Goal: Task Accomplishment & Management: Use online tool/utility

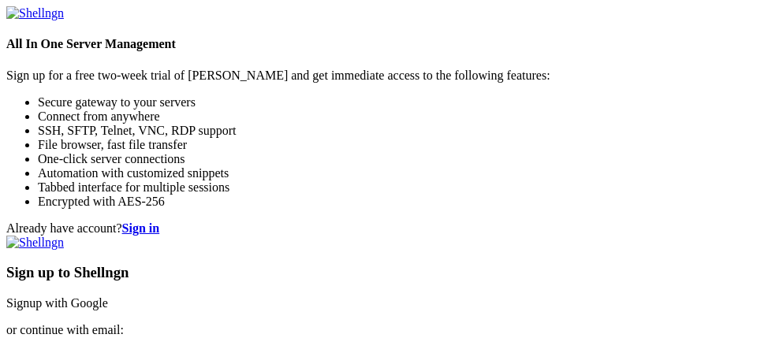
scroll to position [158, 0]
click at [108, 297] on link "Signup with Google" at bounding box center [57, 303] width 102 height 13
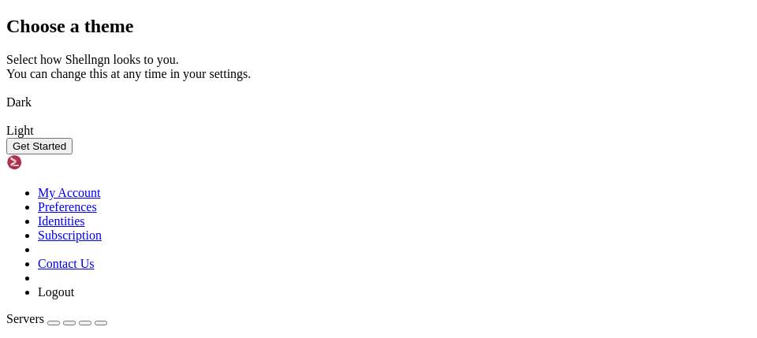
click at [6, 92] on img at bounding box center [6, 92] width 0 height 0
click at [73, 155] on button "Get Started" at bounding box center [39, 146] width 66 height 17
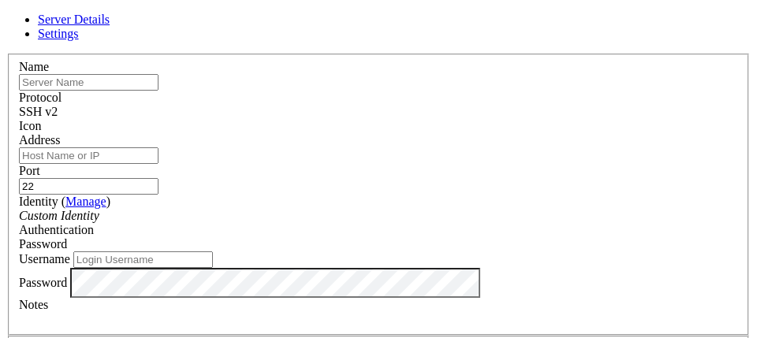
click at [159, 157] on input "Address" at bounding box center [89, 155] width 140 height 17
type input "[DOMAIN_NAME]"
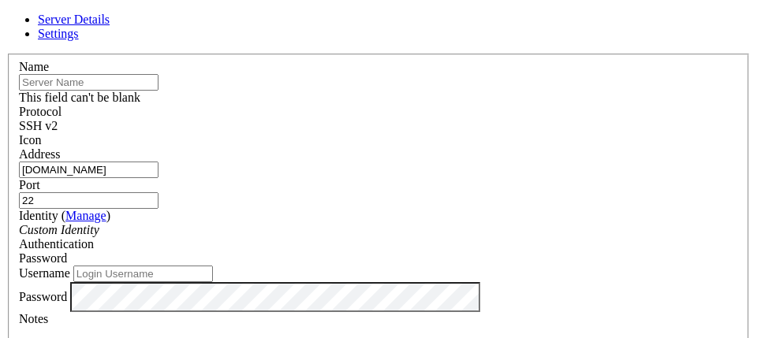
click at [159, 91] on input "text" at bounding box center [89, 82] width 140 height 17
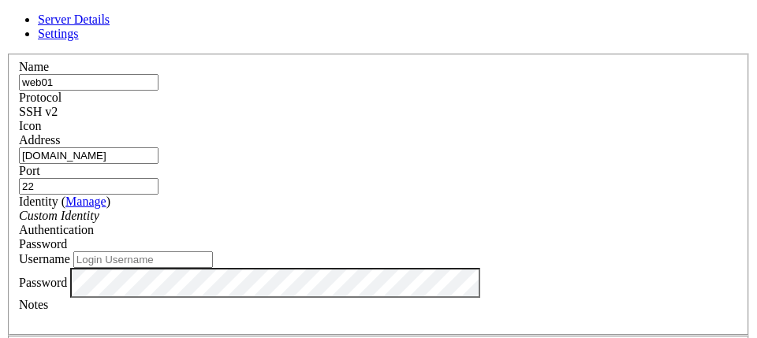
type input "web01"
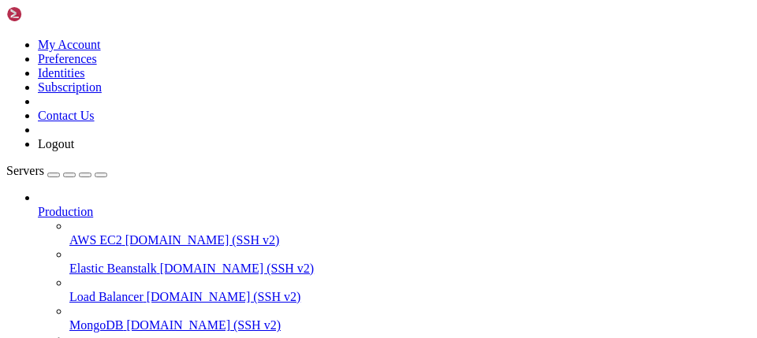
scroll to position [298, 0]
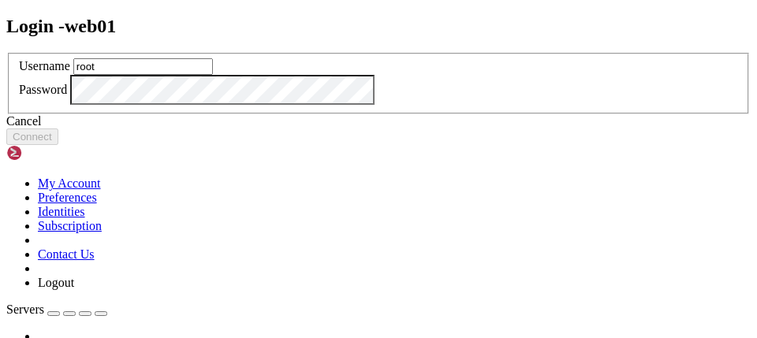
type input "root"
click button "Connect" at bounding box center [32, 137] width 52 height 17
click at [213, 75] on input "text" at bounding box center [143, 66] width 140 height 17
type input "root"
click at [58, 145] on button "Connect" at bounding box center [32, 137] width 52 height 17
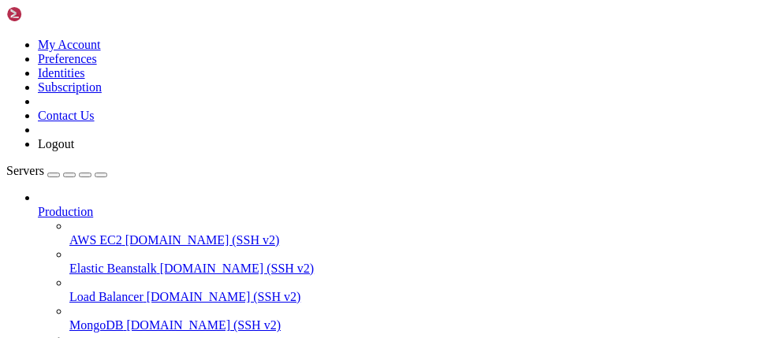
scroll to position [295, 0]
drag, startPoint x: 430, startPoint y: 1167, endPoint x: 183, endPoint y: 1103, distance: 254.8
drag, startPoint x: 260, startPoint y: 1060, endPoint x: 242, endPoint y: 1014, distance: 49.2
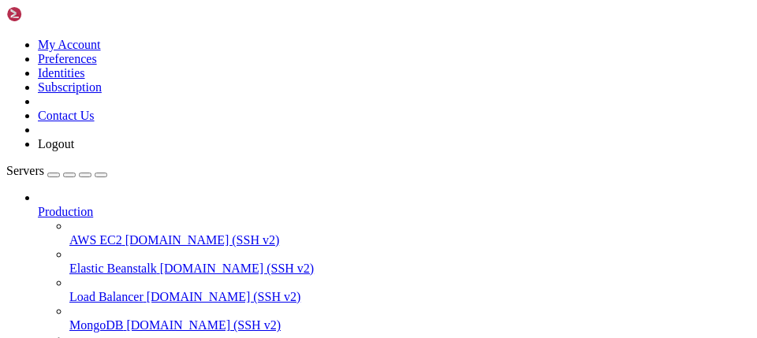
drag, startPoint x: 443, startPoint y: 1095, endPoint x: 17, endPoint y: 933, distance: 456.3
drag, startPoint x: 52, startPoint y: 943, endPoint x: 14, endPoint y: 954, distance: 39.2
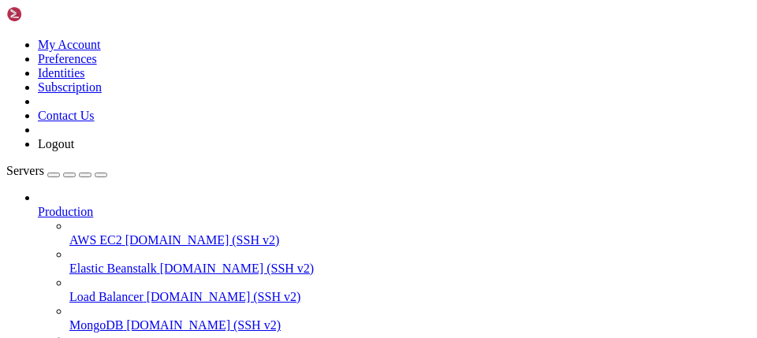
drag, startPoint x: 17, startPoint y: 926, endPoint x: 425, endPoint y: 1107, distance: 446.0
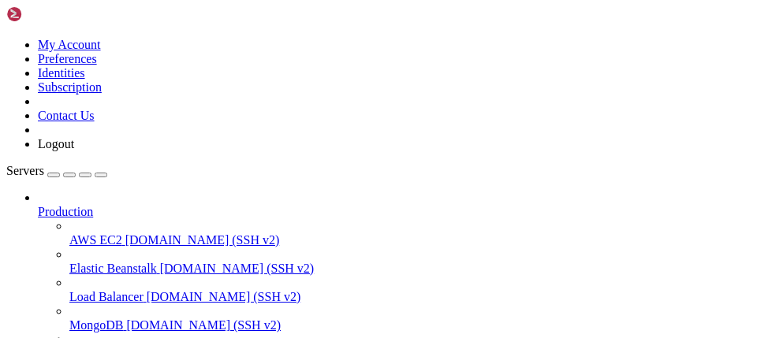
copy div "░ The job identifier is 42469 and the job result is failed. Okt 02 09:17:04 fre…"
drag, startPoint x: 282, startPoint y: 1060, endPoint x: 236, endPoint y: 1088, distance: 54.1
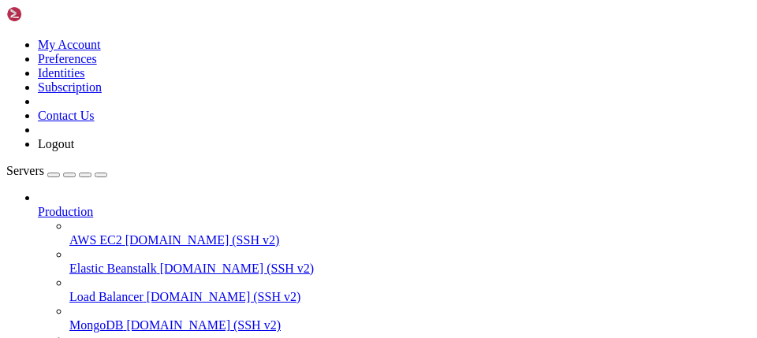
scroll to position [79, 0]
click at [147, 290] on span "[DOMAIN_NAME] (SSH v2)" at bounding box center [224, 296] width 155 height 13
click at [140, 319] on span "[DOMAIN_NAME] (SSH v2)" at bounding box center [203, 325] width 155 height 13
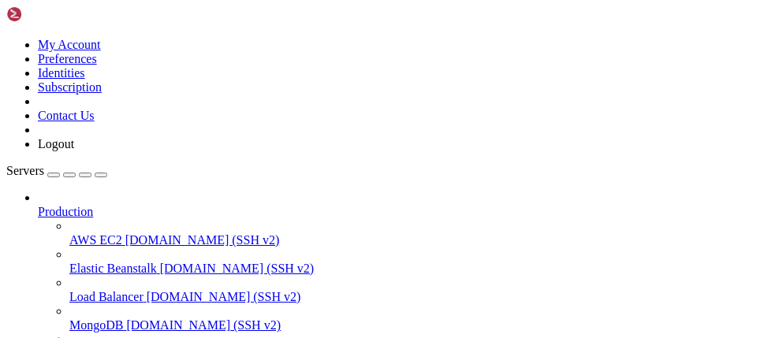
click at [140, 319] on span "[DOMAIN_NAME] (SSH v2)" at bounding box center [203, 325] width 155 height 13
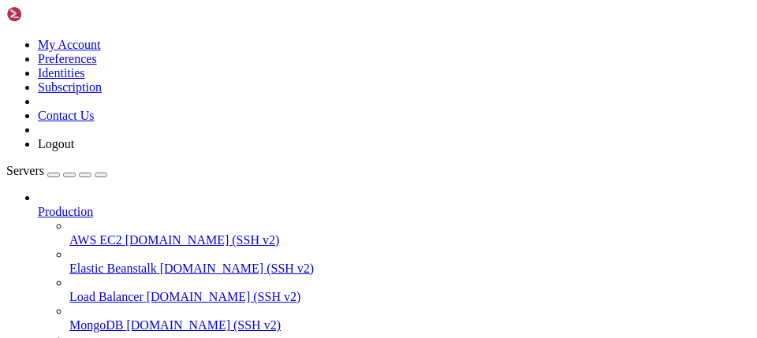
drag, startPoint x: 453, startPoint y: 203, endPoint x: 190, endPoint y: 137, distance: 270.9
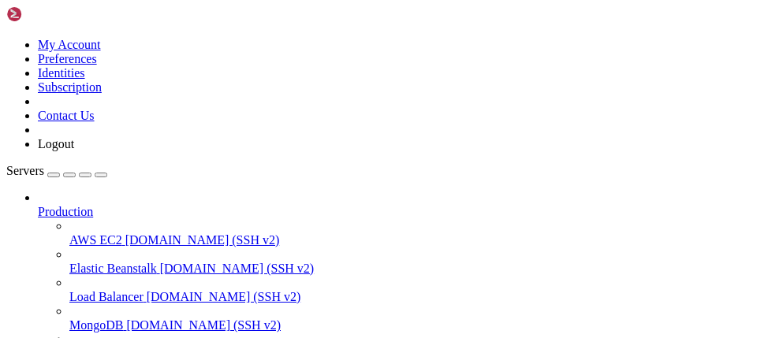
scroll to position [18759, 0]
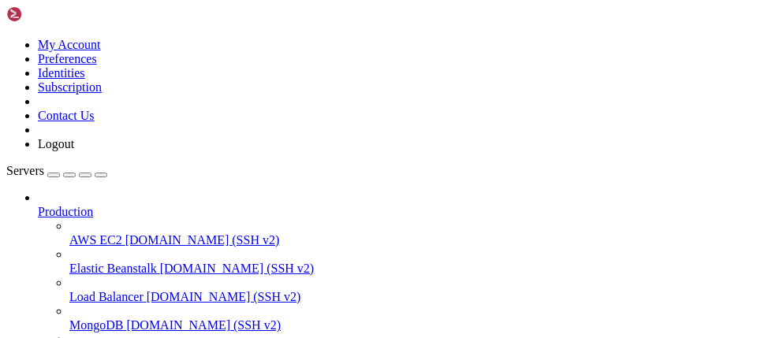
scroll to position [18973, 0]
drag, startPoint x: 269, startPoint y: 1163, endPoint x: 208, endPoint y: 1105, distance: 84.2
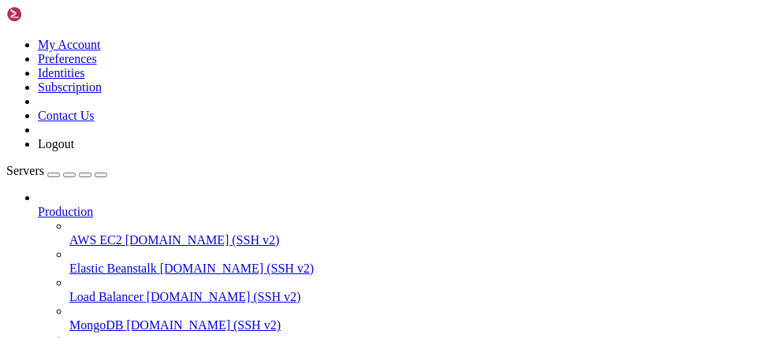
drag, startPoint x: 193, startPoint y: 1110, endPoint x: 181, endPoint y: 1111, distance: 11.9
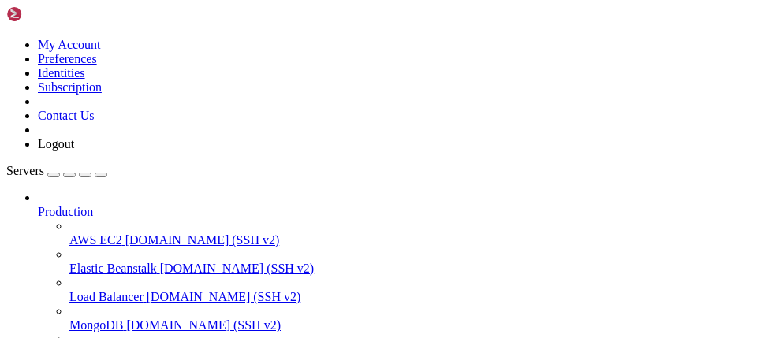
drag, startPoint x: 287, startPoint y: 1179, endPoint x: 259, endPoint y: 1124, distance: 62.1
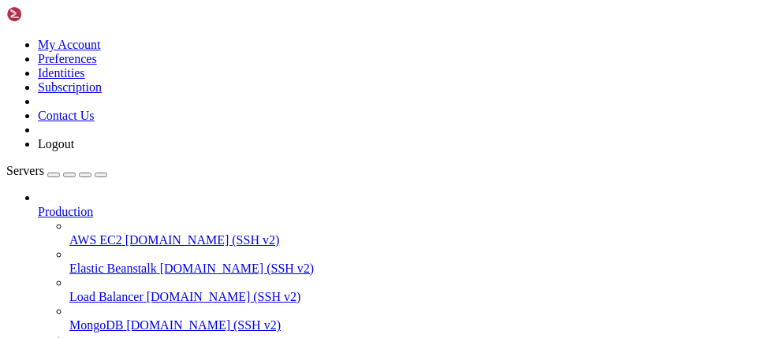
click at [54, 175] on div "button" at bounding box center [54, 175] width 0 height 0
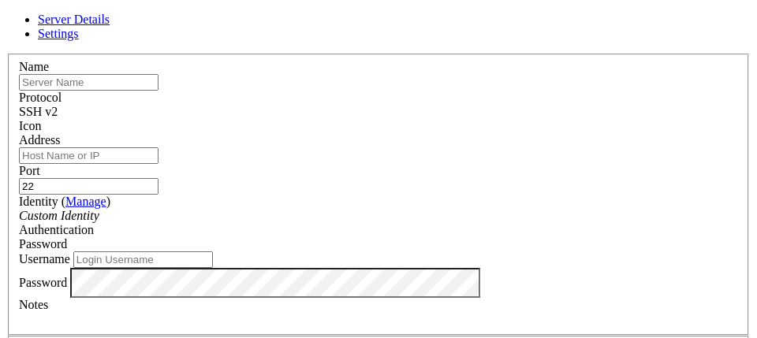
click at [79, 40] on link "Settings" at bounding box center [58, 33] width 41 height 13
click at [110, 26] on span "Server Details" at bounding box center [74, 19] width 72 height 13
click at [494, 110] on div "SSH v2" at bounding box center [378, 112] width 719 height 14
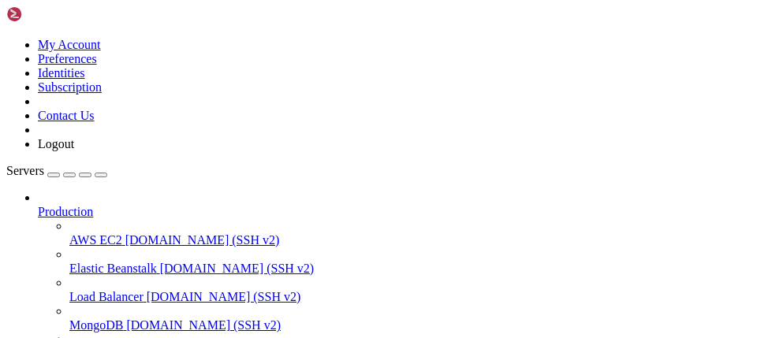
drag, startPoint x: 159, startPoint y: 1111, endPoint x: 73, endPoint y: 1108, distance: 86.8
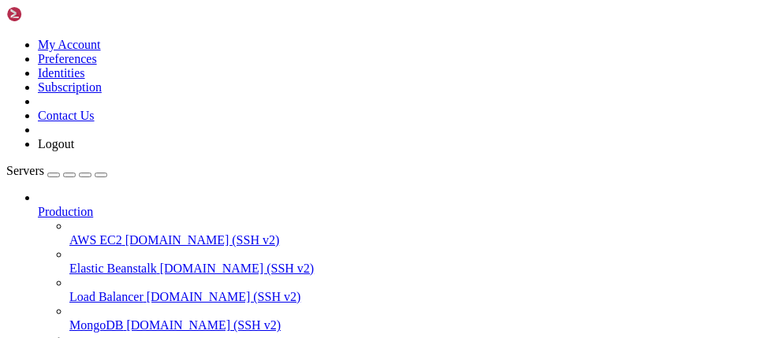
copy x-row "[TECHNICAL_ID]"
